Goal: Task Accomplishment & Management: Complete application form

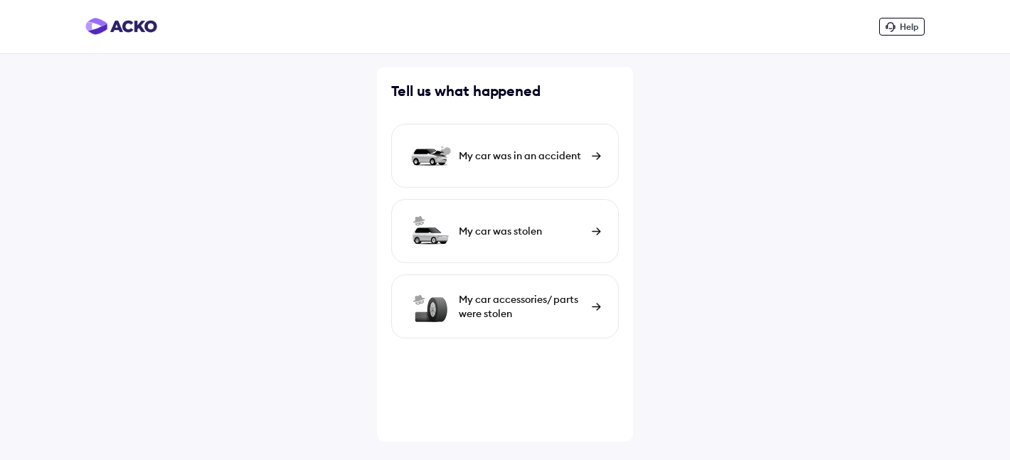
click at [571, 161] on div "My car was in an accident" at bounding box center [522, 156] width 126 height 14
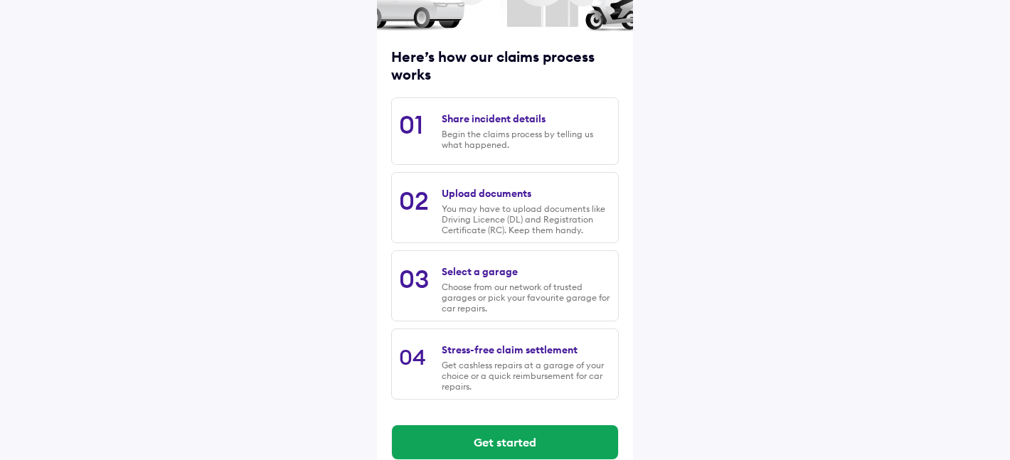
scroll to position [178, 0]
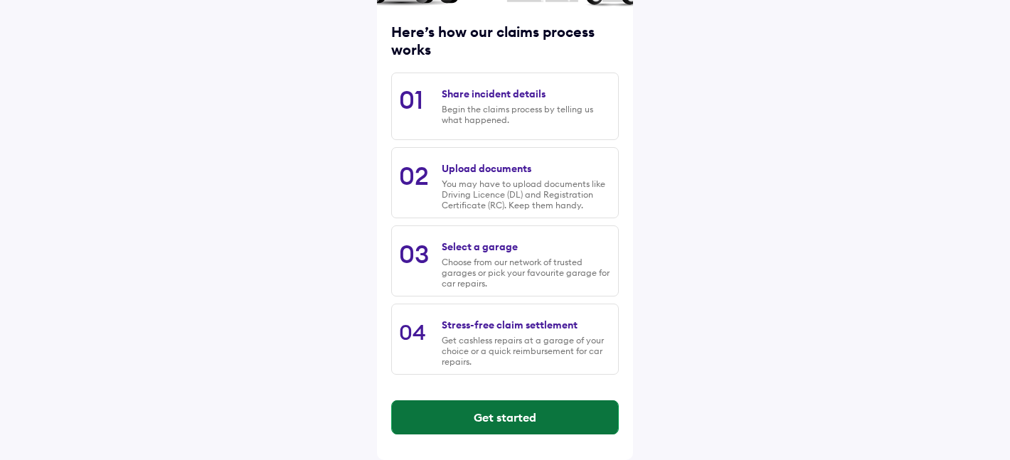
click at [472, 417] on button "Get started" at bounding box center [505, 417] width 226 height 34
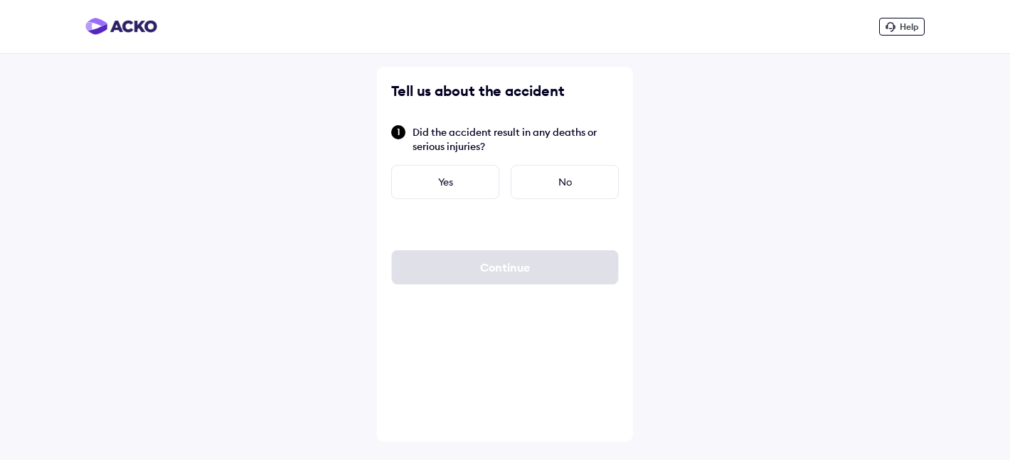
scroll to position [0, 0]
click at [542, 174] on div "No" at bounding box center [565, 182] width 108 height 34
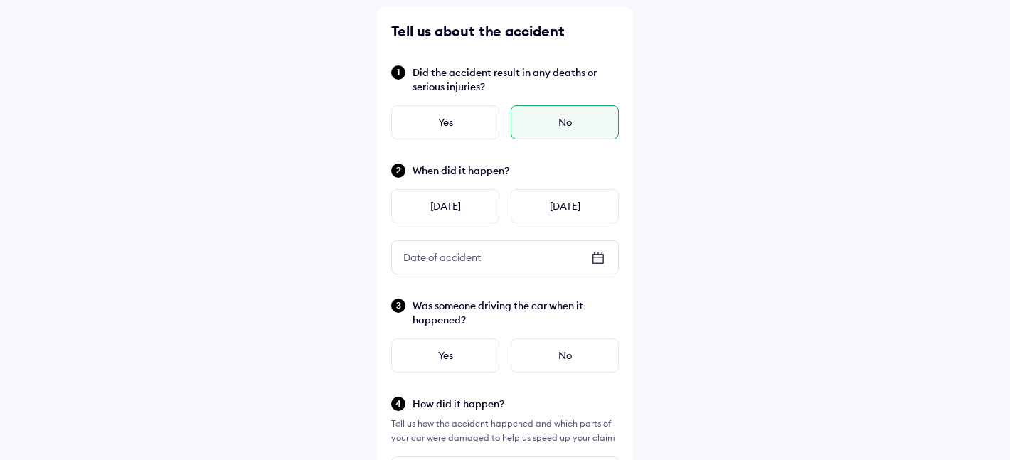
scroll to position [62, 0]
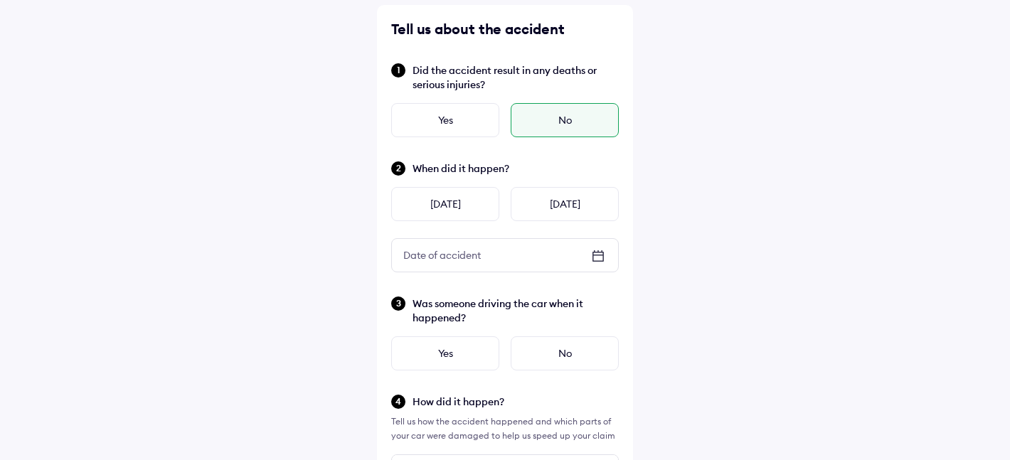
click at [549, 249] on div "Date of accident" at bounding box center [505, 255] width 226 height 33
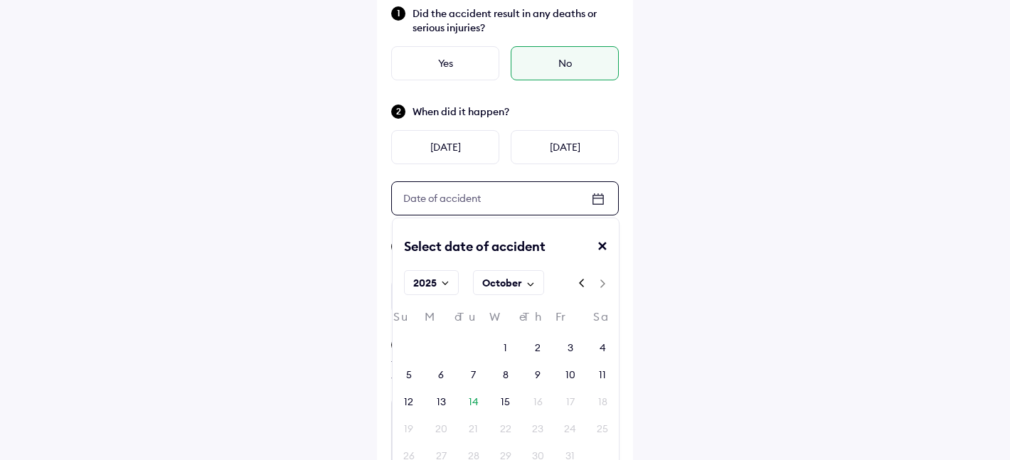
scroll to position [129, 0]
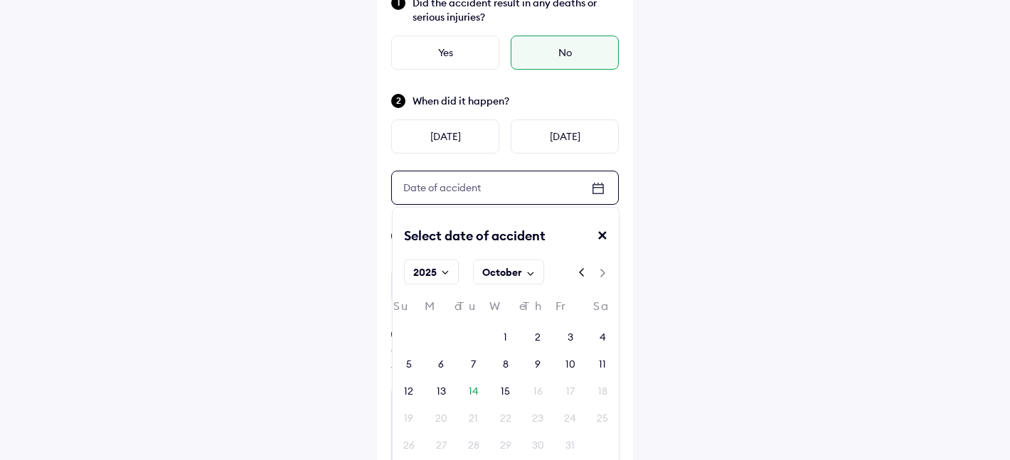
click at [515, 272] on div "October" at bounding box center [502, 272] width 40 height 14
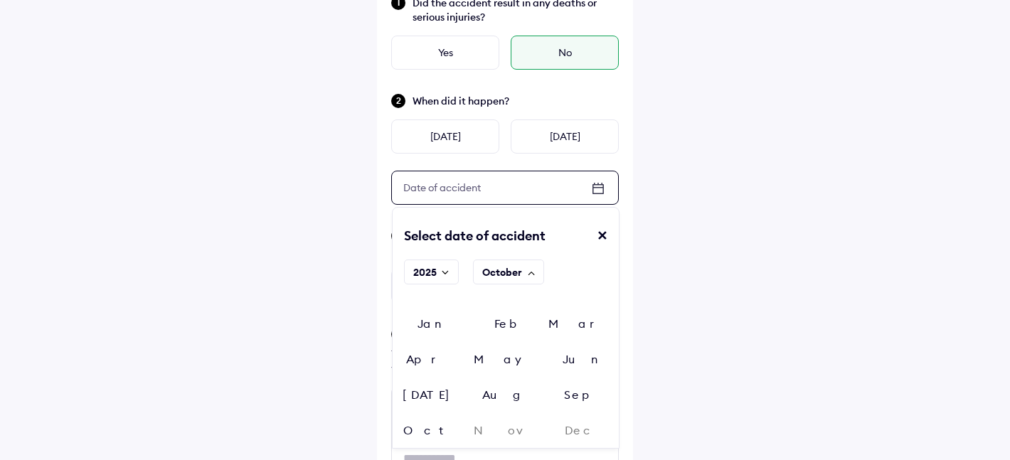
click at [543, 384] on div "Aug" at bounding box center [505, 394] width 75 height 21
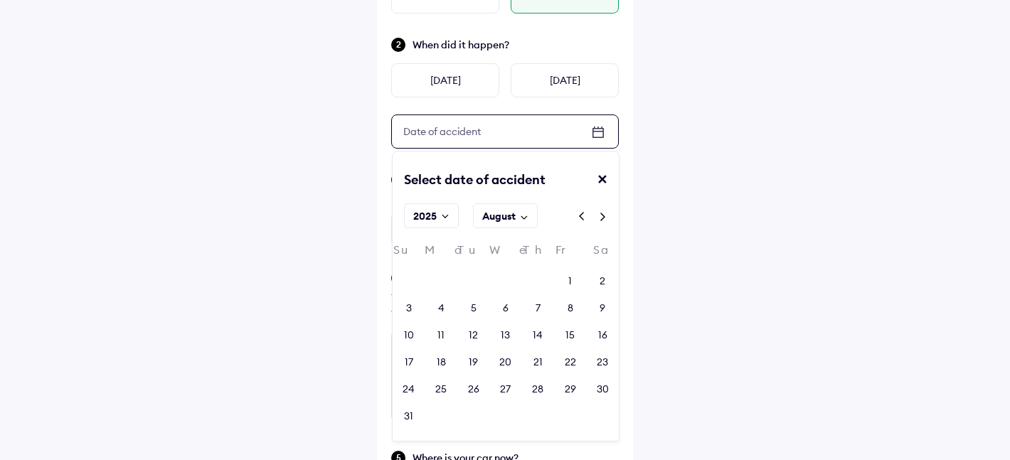
scroll to position [191, 0]
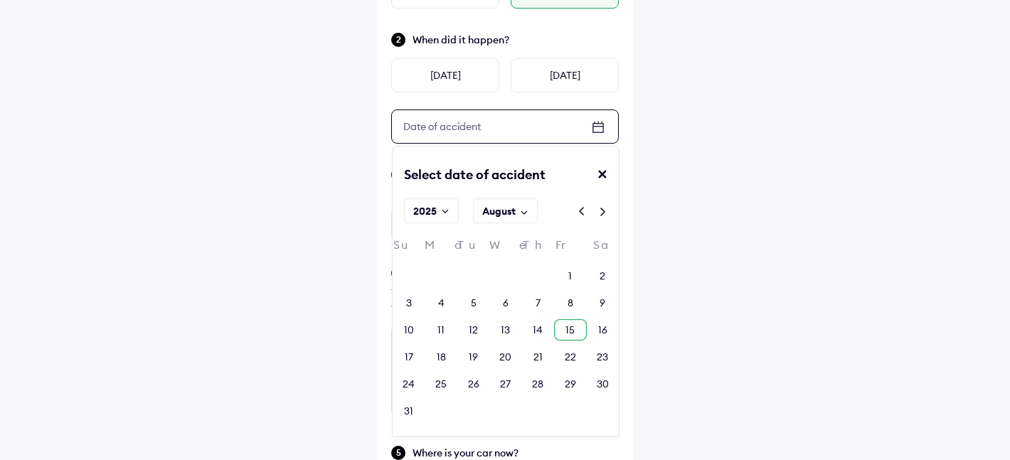
click at [567, 331] on div "15" at bounding box center [569, 330] width 9 height 14
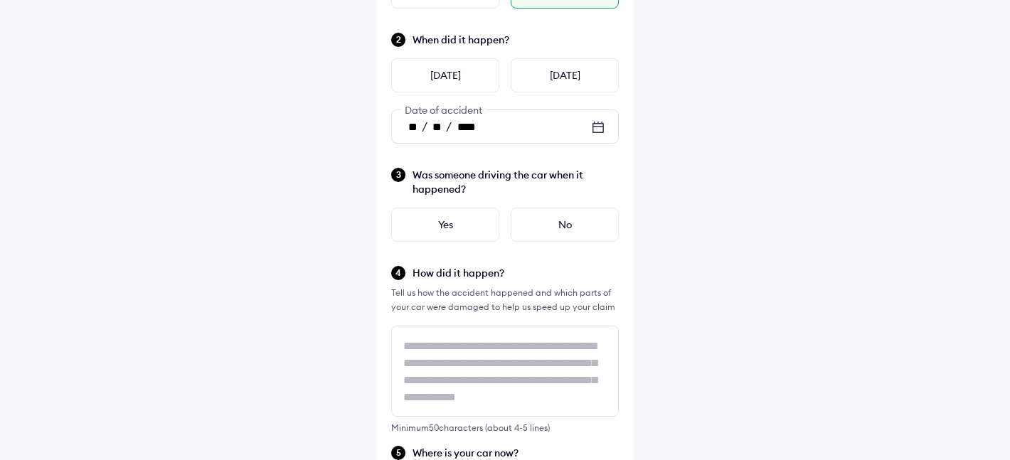
scroll to position [1, 0]
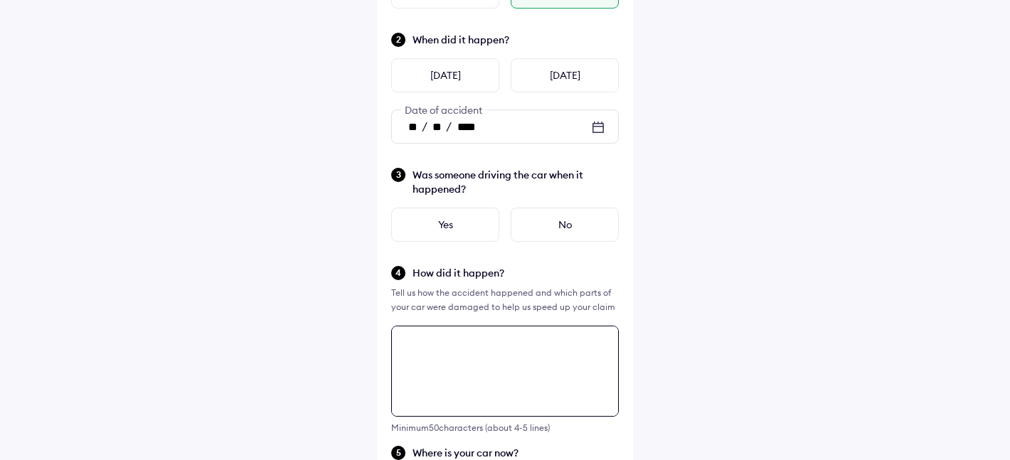
click at [525, 351] on textarea at bounding box center [505, 371] width 228 height 91
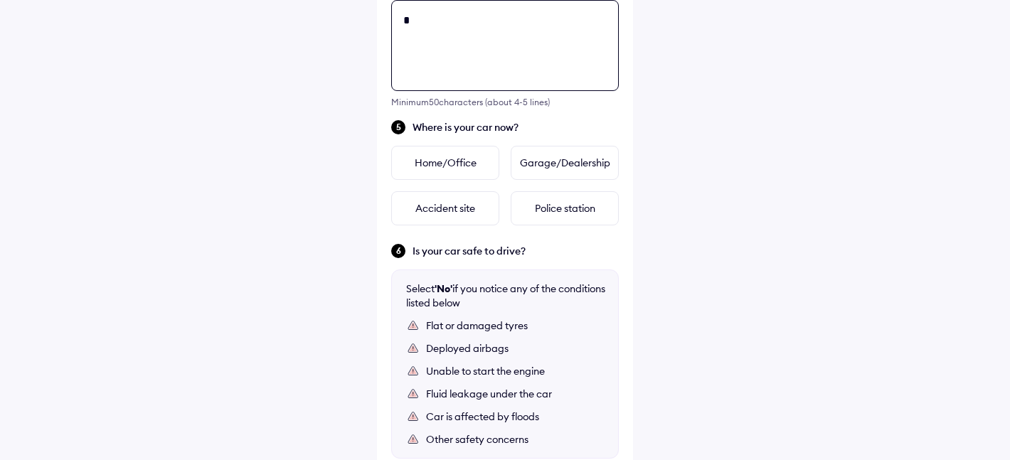
scroll to position [0, 0]
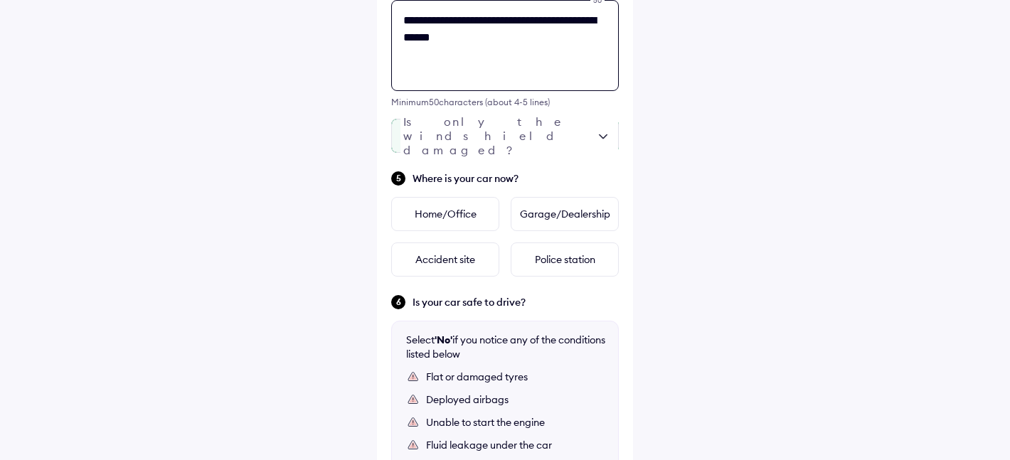
type textarea "**********"
click at [569, 127] on div at bounding box center [505, 136] width 228 height 34
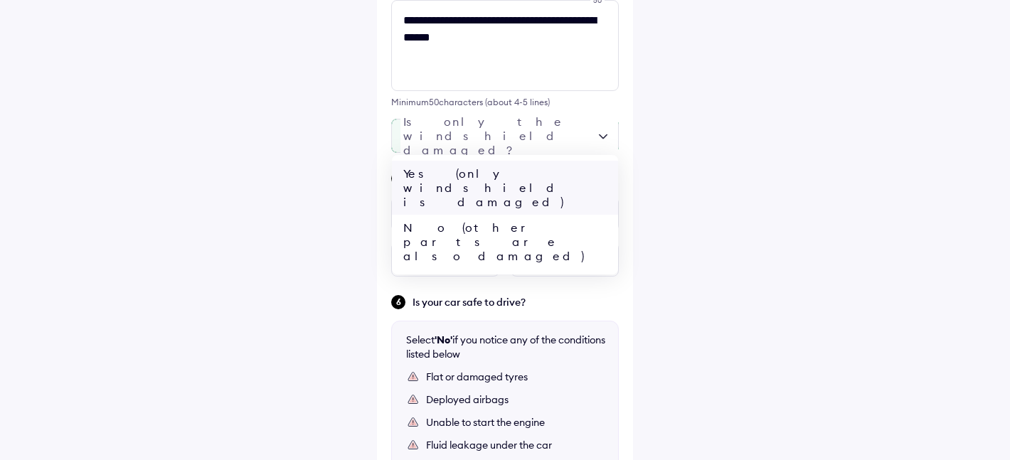
click at [533, 169] on div "Yes (only windshield is damaged)" at bounding box center [505, 188] width 226 height 54
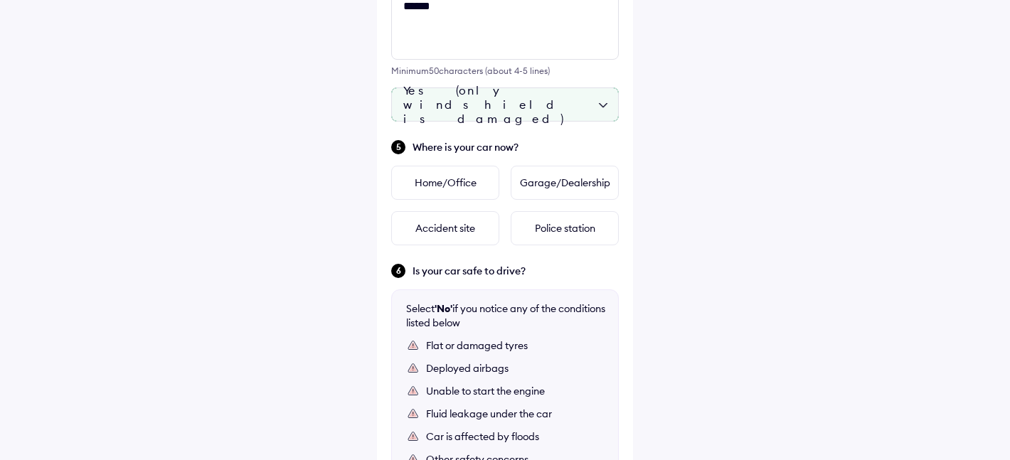
scroll to position [559, 0]
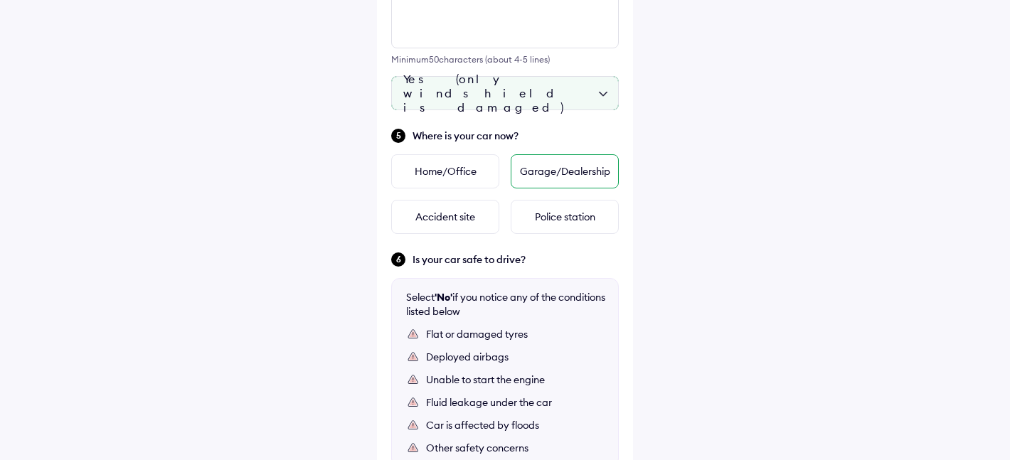
click at [539, 182] on div "Garage/Dealership" at bounding box center [565, 171] width 108 height 34
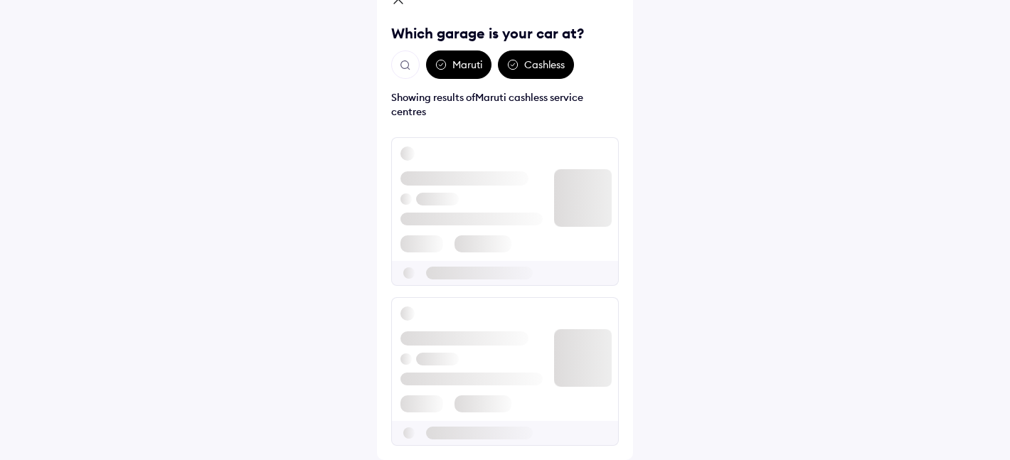
scroll to position [0, 0]
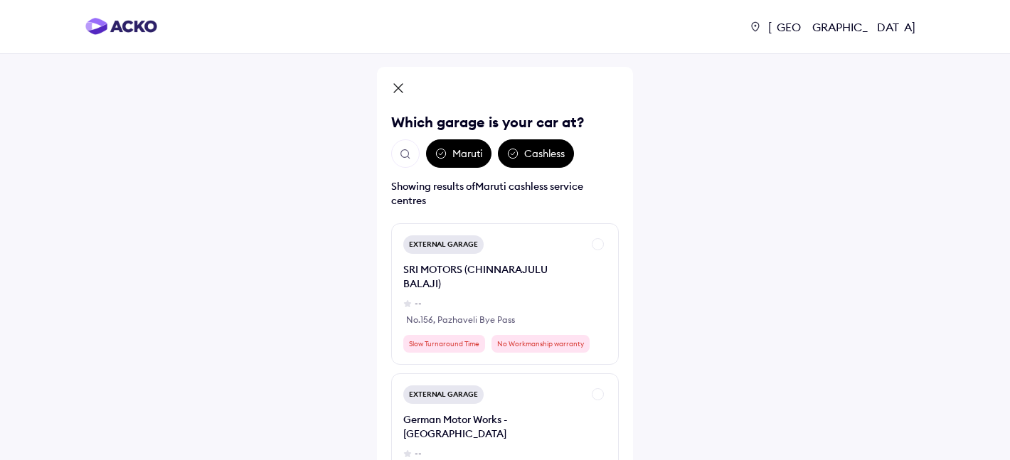
click at [402, 90] on icon at bounding box center [398, 89] width 14 height 17
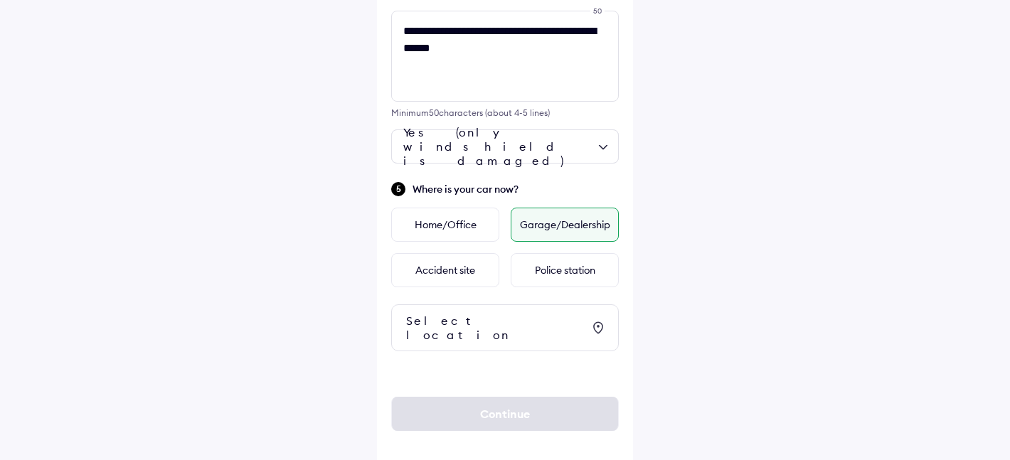
scroll to position [508, 0]
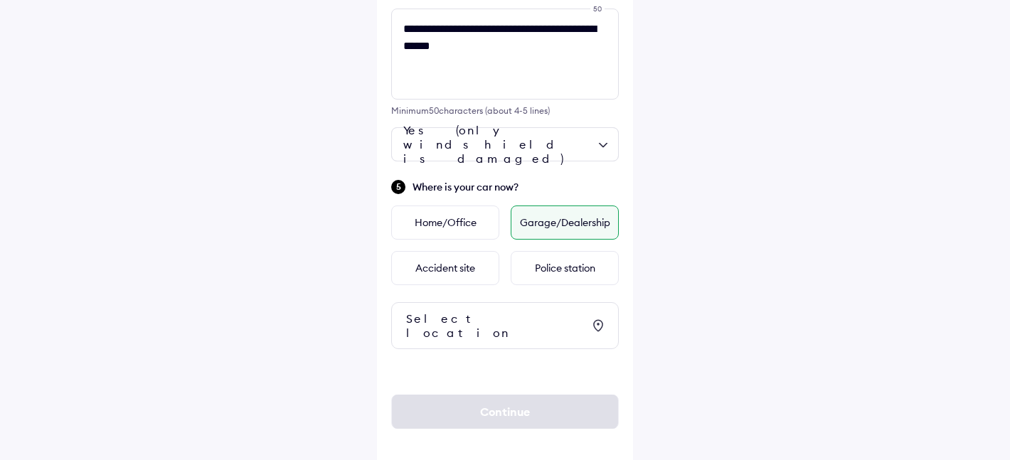
click at [511, 327] on div "Select location" at bounding box center [505, 325] width 228 height 47
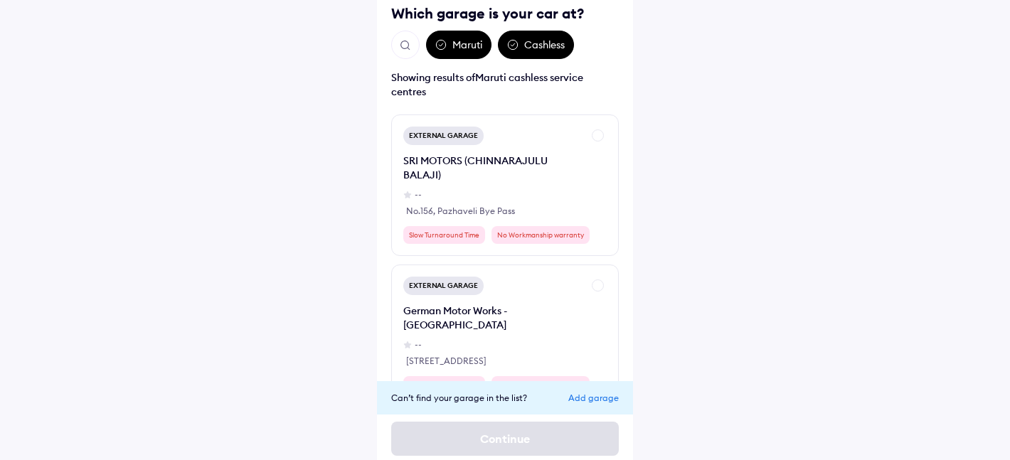
scroll to position [0, 0]
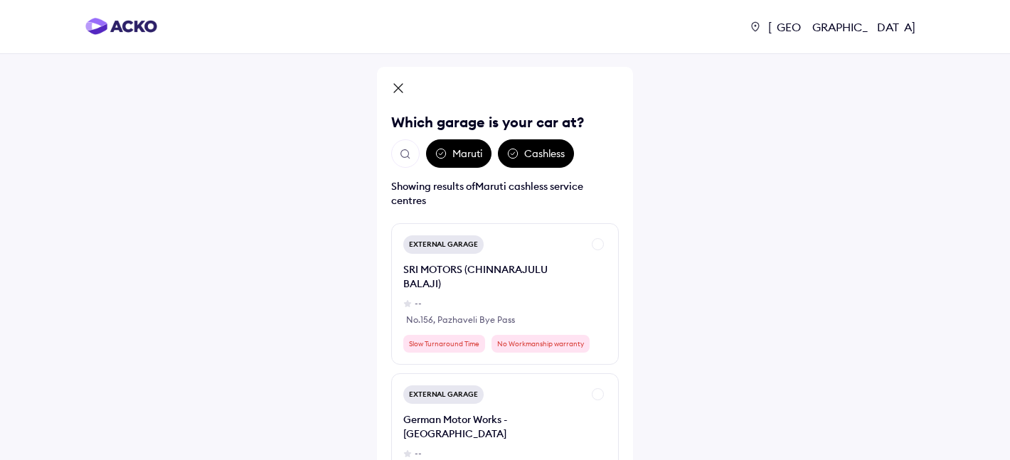
click at [397, 84] on icon at bounding box center [398, 89] width 14 height 17
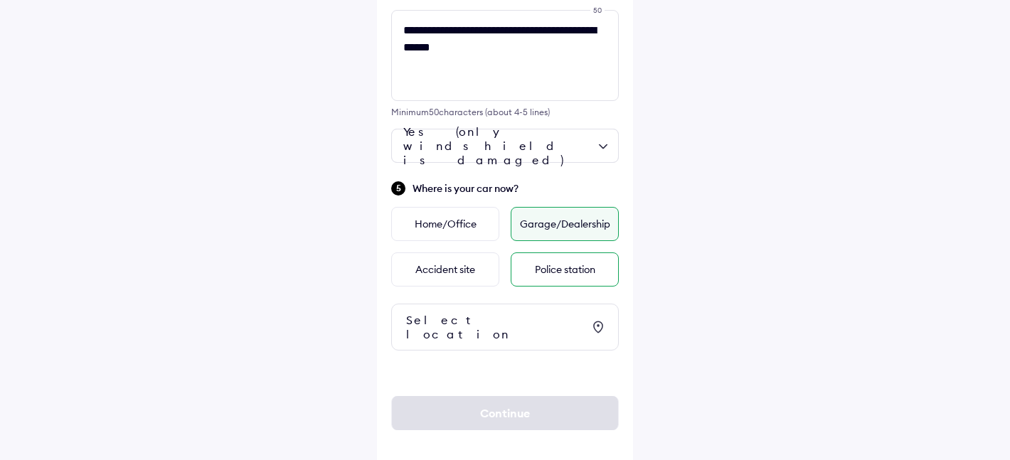
scroll to position [508, 0]
click at [530, 263] on div "Police station" at bounding box center [565, 268] width 108 height 34
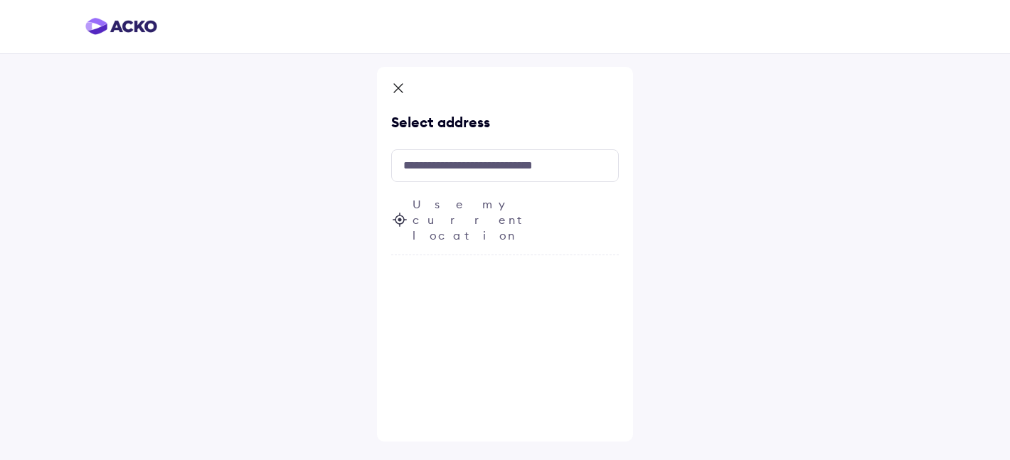
click at [402, 92] on icon at bounding box center [398, 89] width 14 height 17
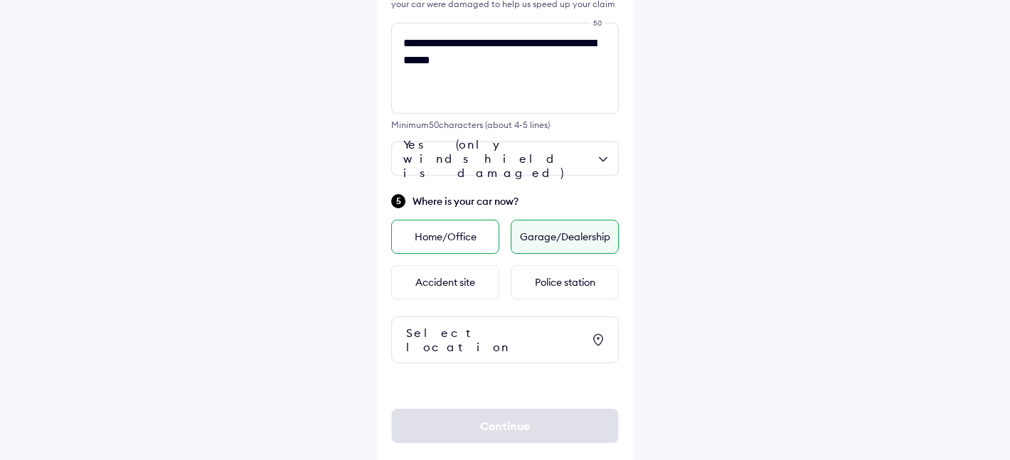
scroll to position [508, 0]
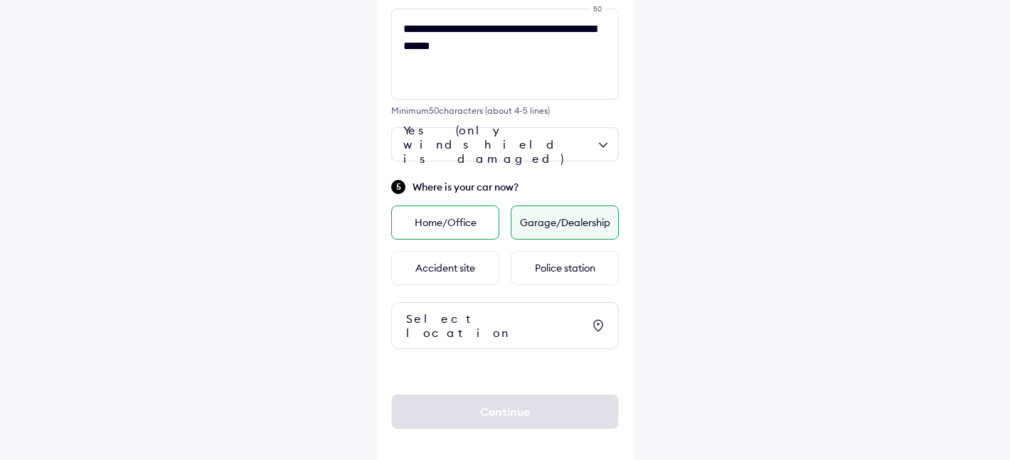
click at [472, 227] on div "Home/Office" at bounding box center [445, 223] width 108 height 34
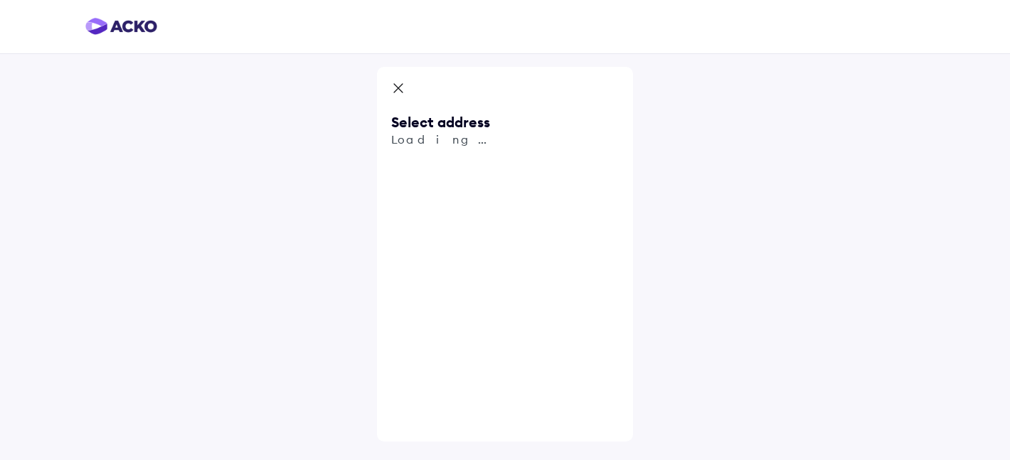
scroll to position [0, 0]
click at [400, 84] on icon at bounding box center [398, 89] width 14 height 17
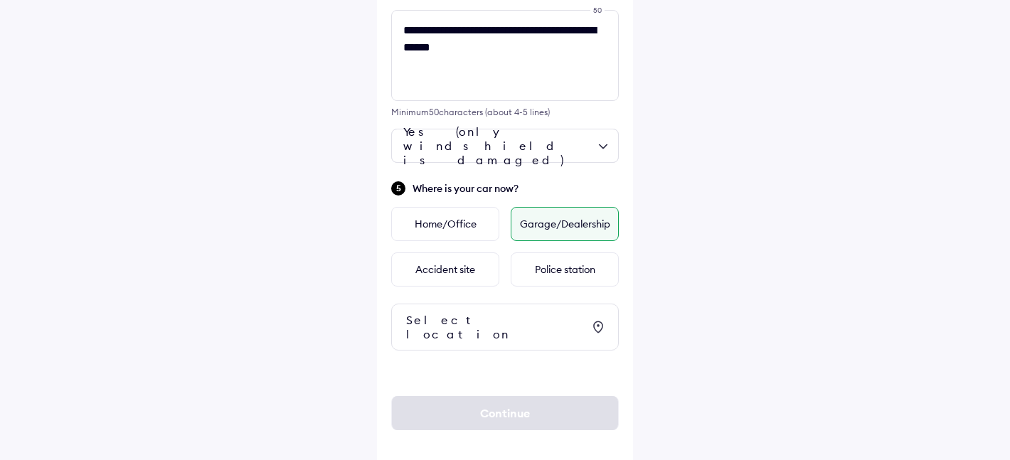
scroll to position [508, 0]
click at [559, 223] on div "Garage/Dealership" at bounding box center [565, 223] width 108 height 34
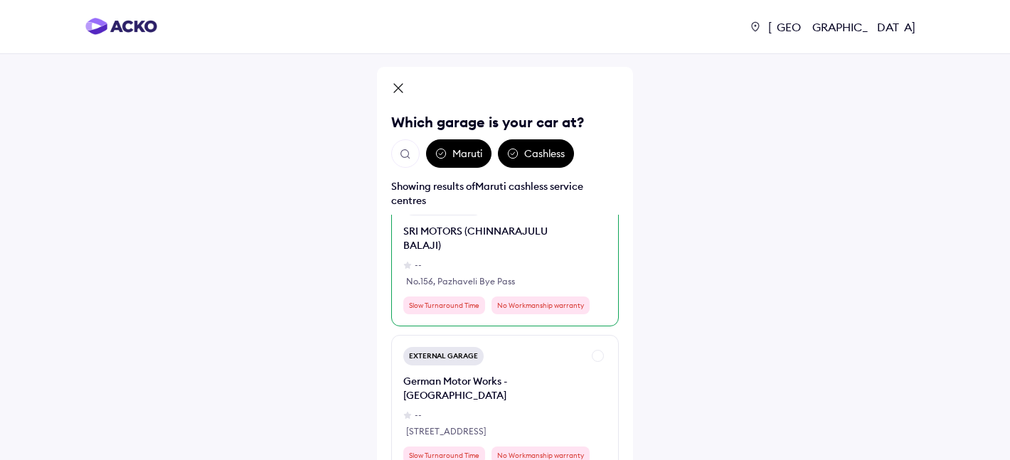
scroll to position [39, 0]
click at [396, 93] on icon at bounding box center [398, 89] width 14 height 17
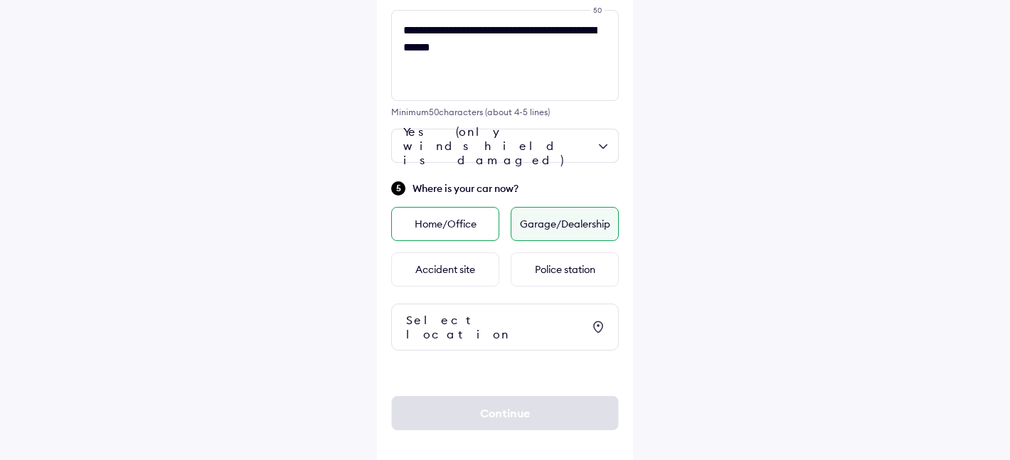
scroll to position [508, 0]
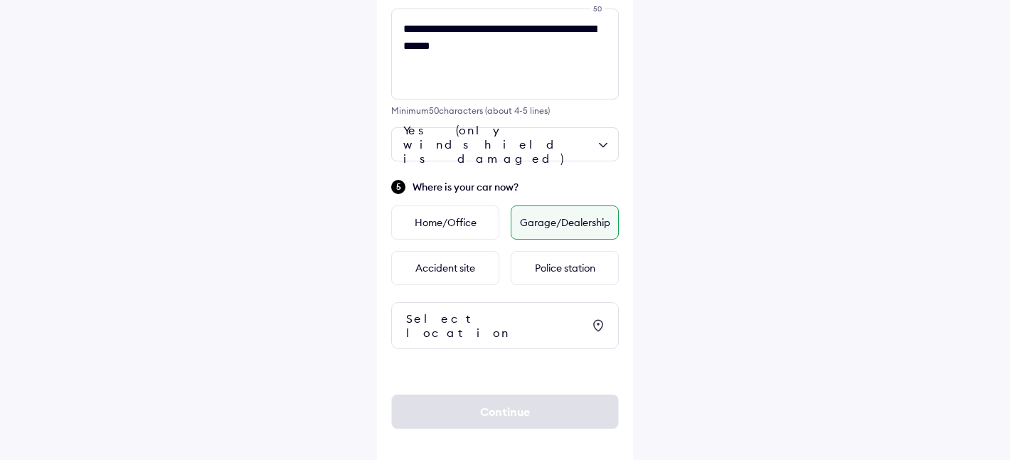
click at [545, 230] on div "Garage/Dealership" at bounding box center [565, 223] width 108 height 34
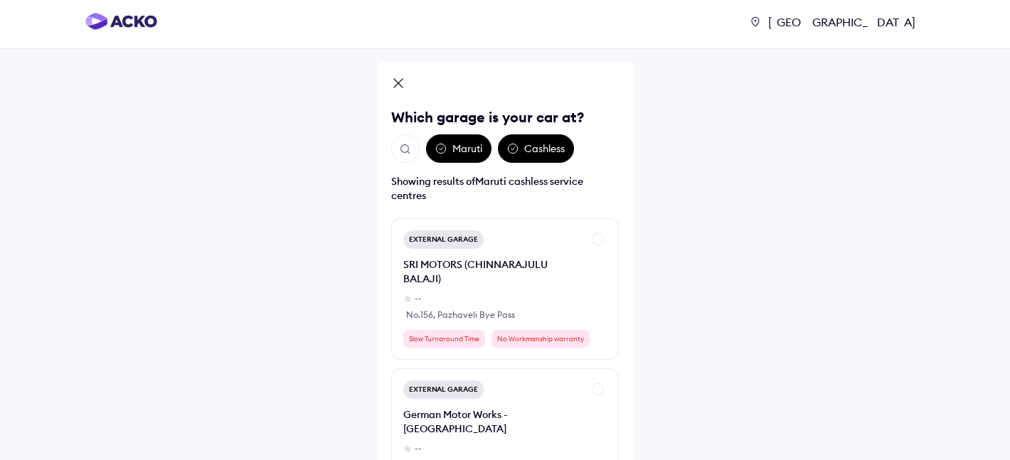
scroll to position [0, 0]
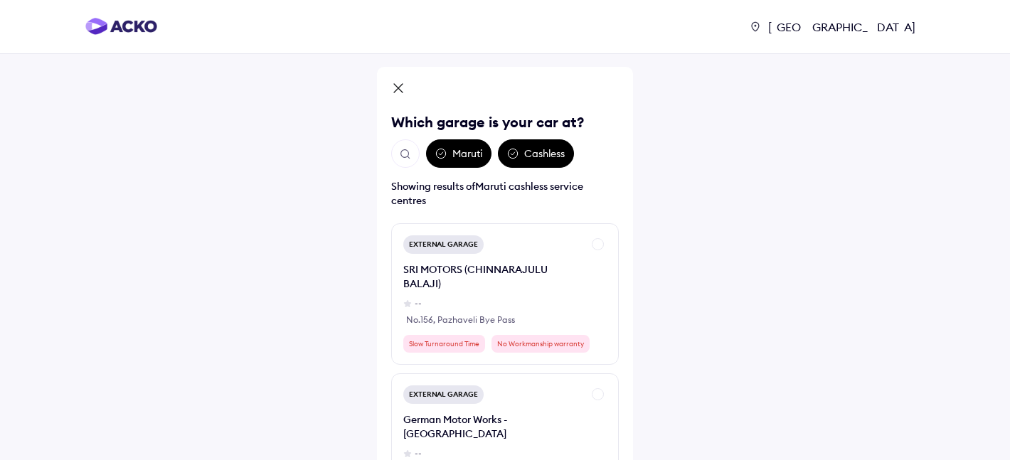
click at [399, 87] on icon at bounding box center [398, 88] width 9 height 9
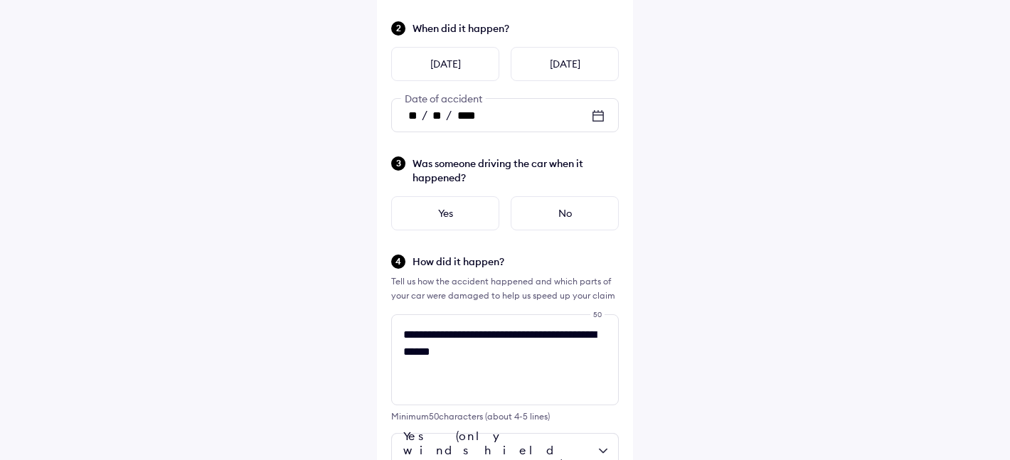
scroll to position [203, 0]
click at [519, 206] on div "No" at bounding box center [565, 213] width 108 height 34
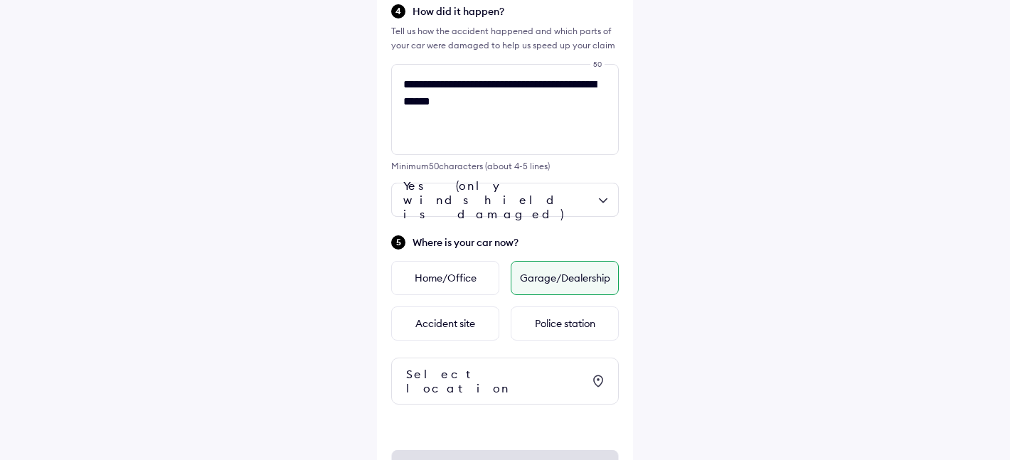
scroll to position [454, 0]
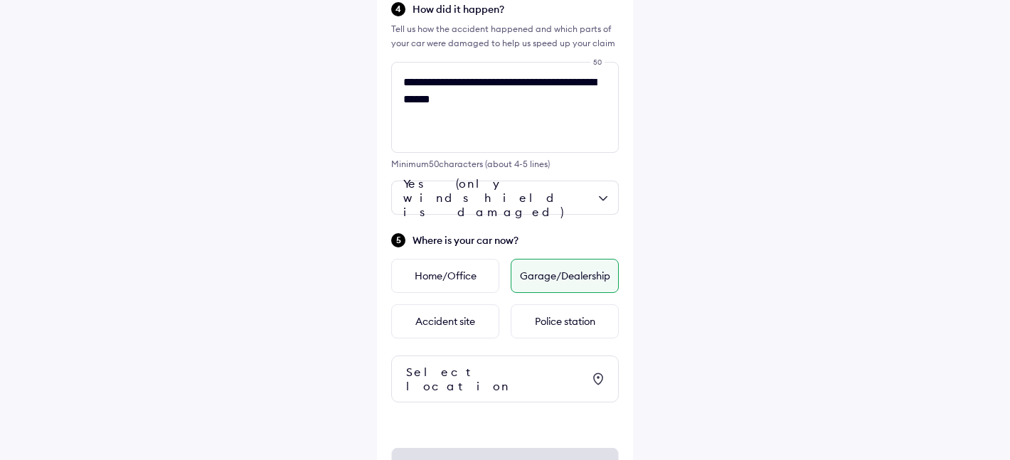
click at [537, 279] on div "Garage/Dealership" at bounding box center [565, 276] width 108 height 34
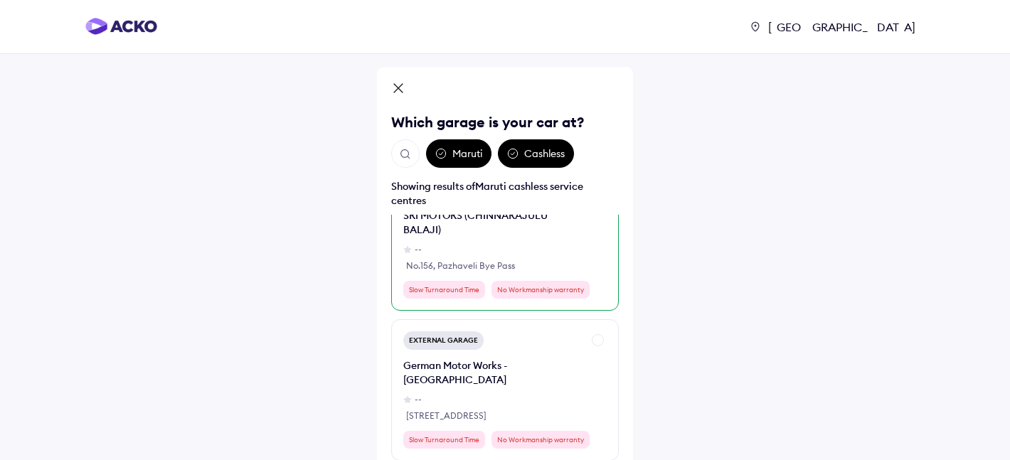
scroll to position [0, 0]
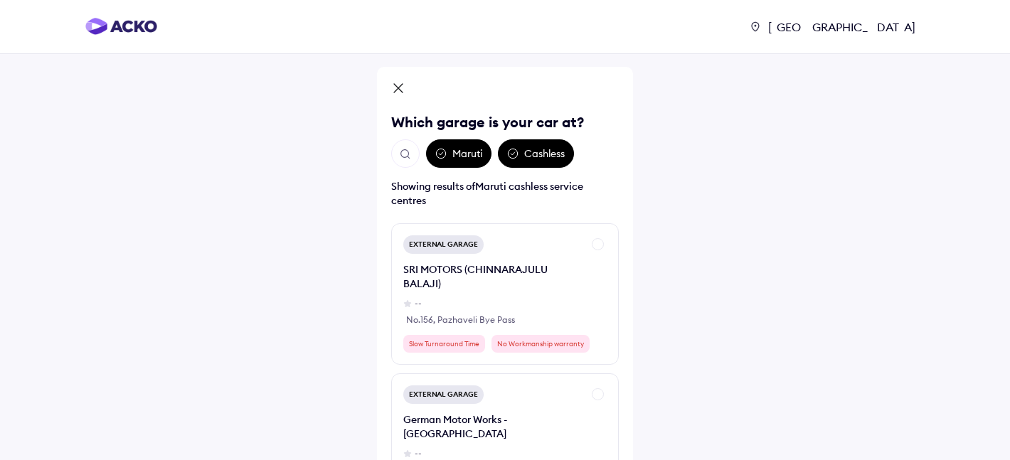
click at [400, 92] on icon at bounding box center [398, 89] width 14 height 17
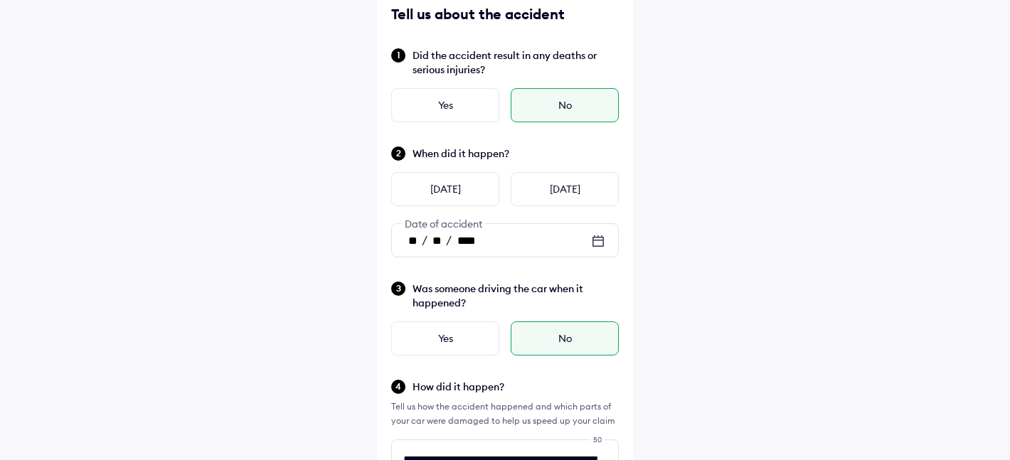
scroll to position [76, 0]
